Goal: Task Accomplishment & Management: Manage account settings

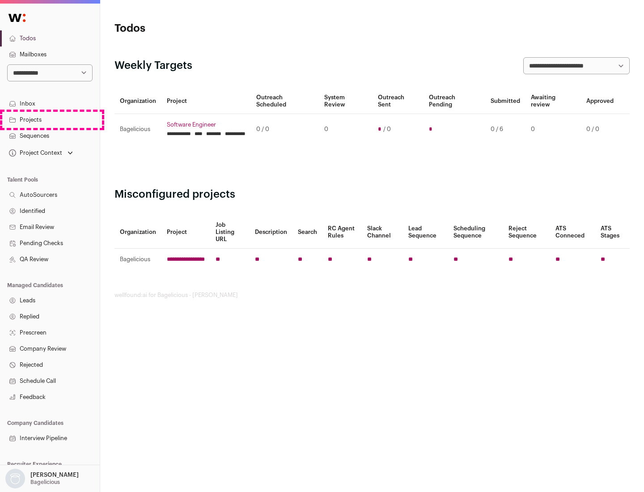
click at [50, 119] on link "Projects" at bounding box center [50, 120] width 100 height 16
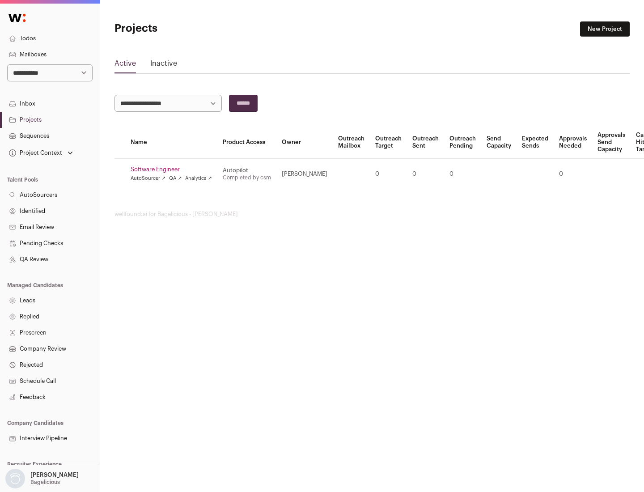
click at [174, 170] on link "Software Engineer" at bounding box center [171, 169] width 81 height 7
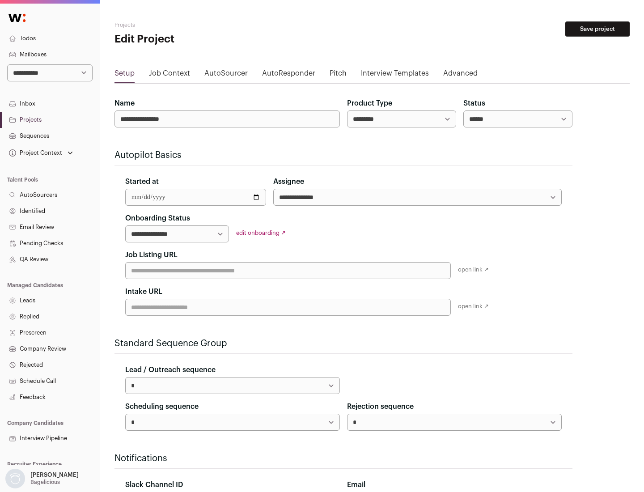
click at [598, 29] on button "Save project" at bounding box center [597, 28] width 64 height 15
